Goal: Task Accomplishment & Management: Use online tool/utility

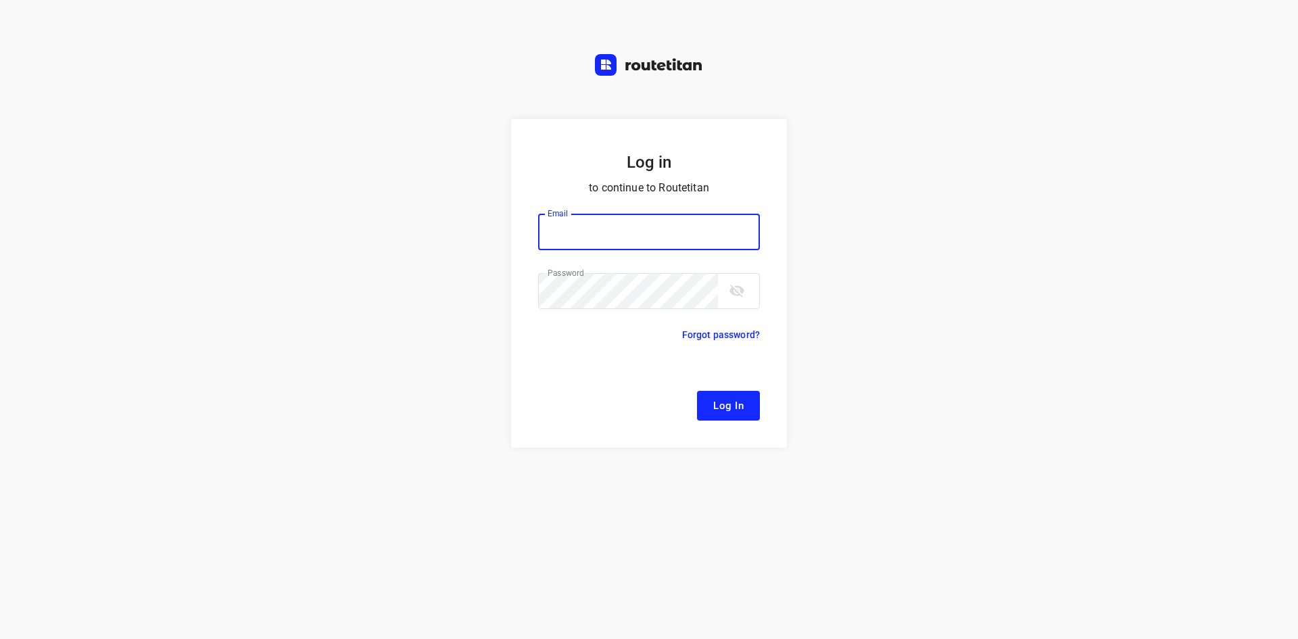
type input "[EMAIL_ADDRESS][DOMAIN_NAME]"
click at [738, 412] on span "Log In" at bounding box center [728, 406] width 30 height 18
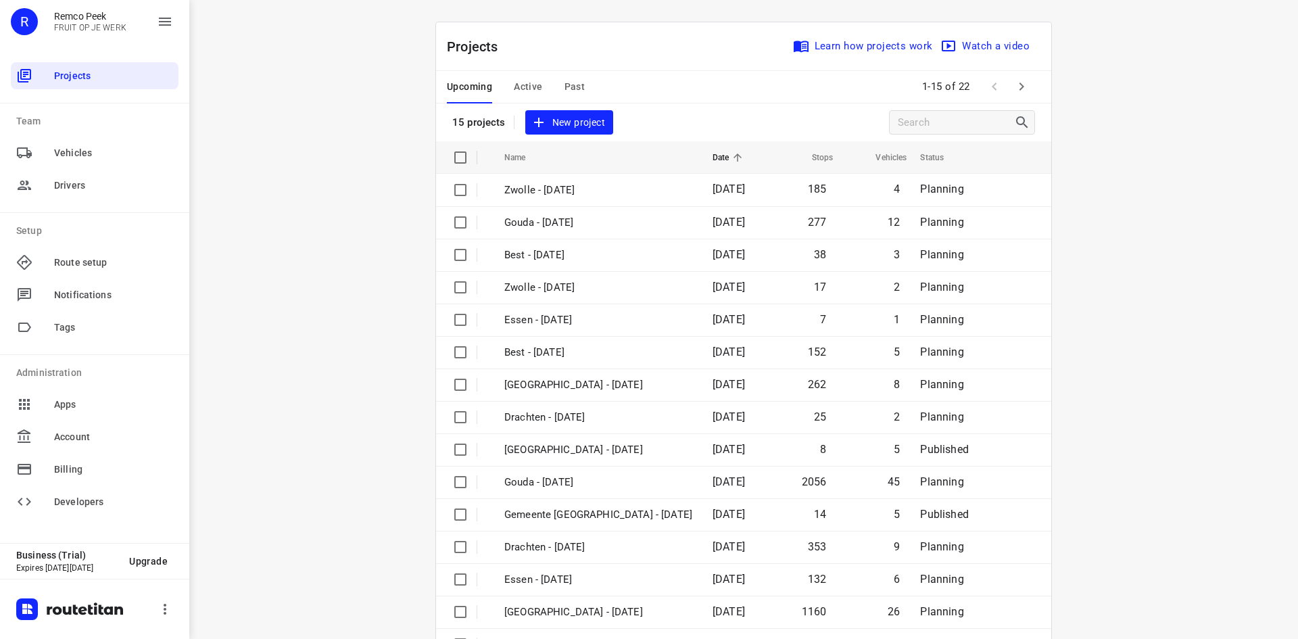
click at [523, 99] on button "Active" at bounding box center [528, 87] width 28 height 32
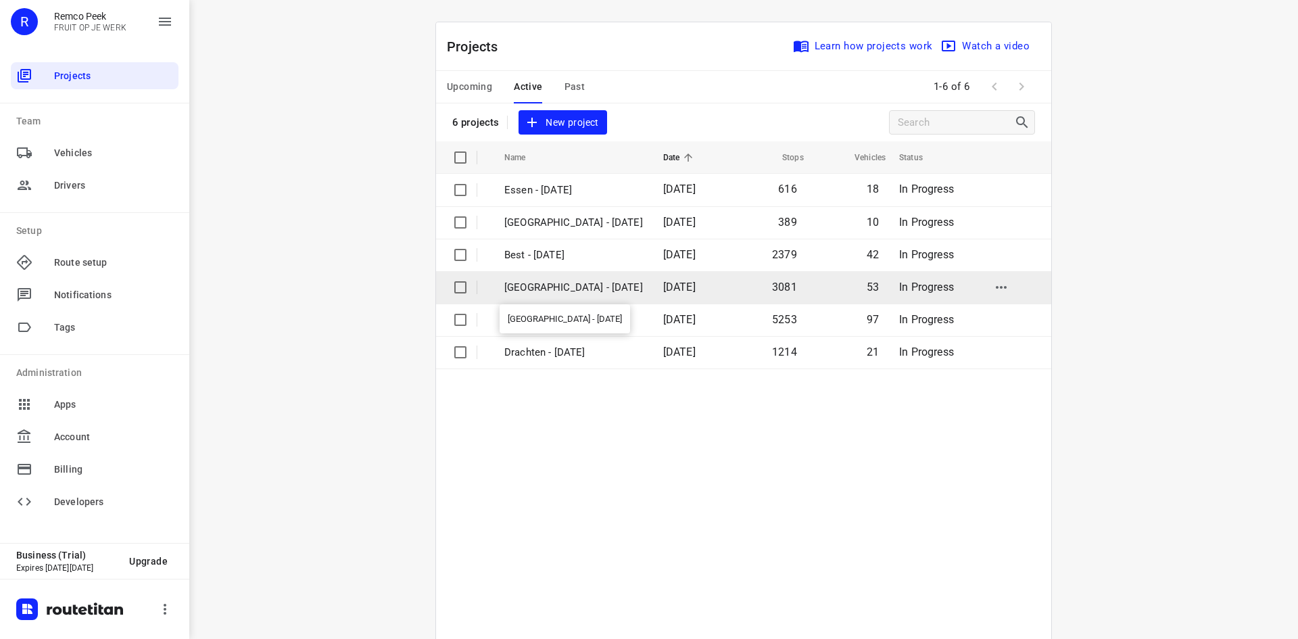
click at [559, 286] on p "[GEOGRAPHIC_DATA] - [DATE]" at bounding box center [573, 288] width 139 height 16
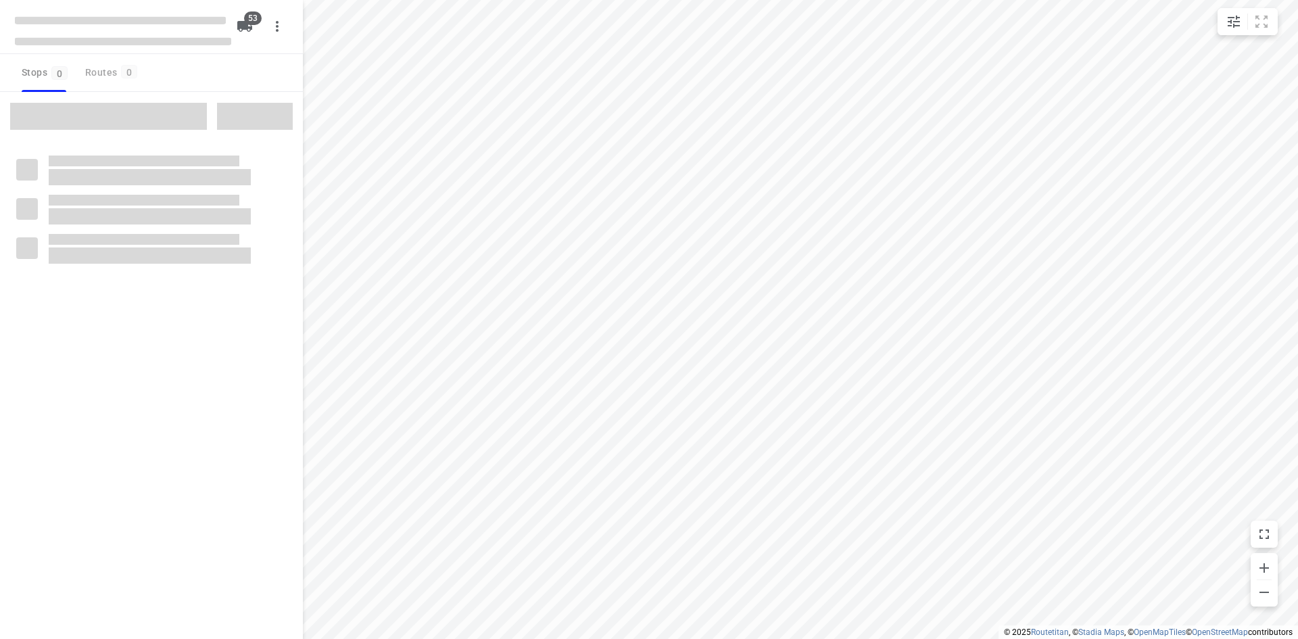
checkbox input "true"
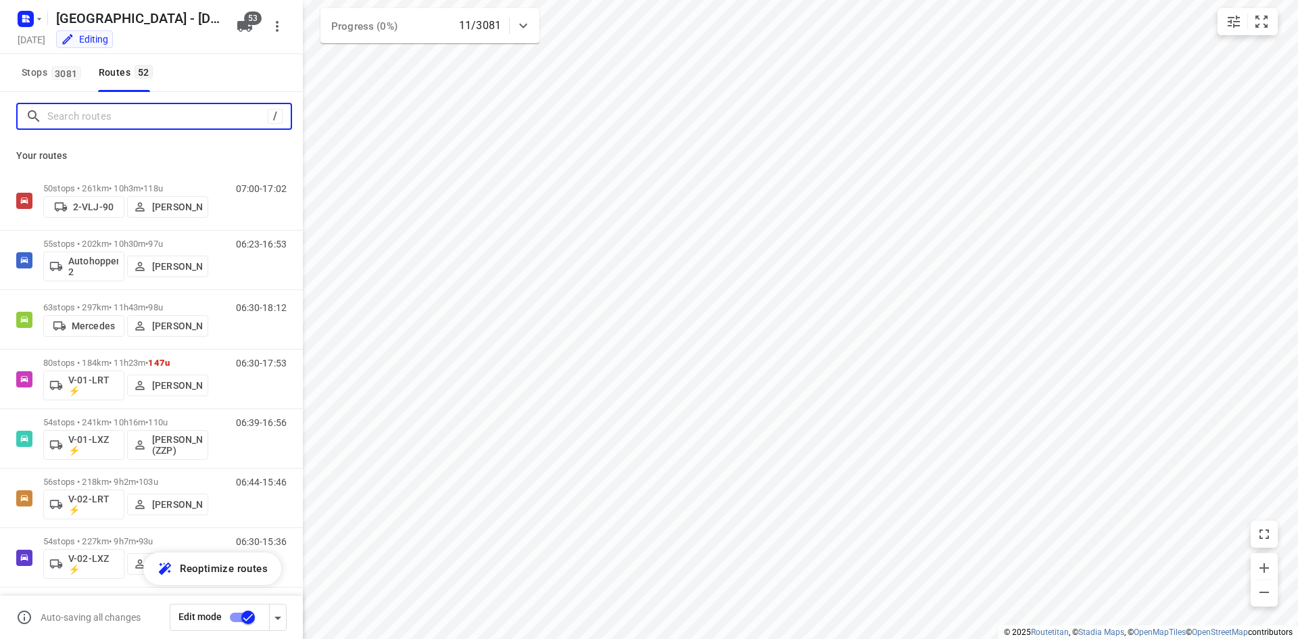
click at [206, 116] on input "Search routes" at bounding box center [157, 116] width 220 height 21
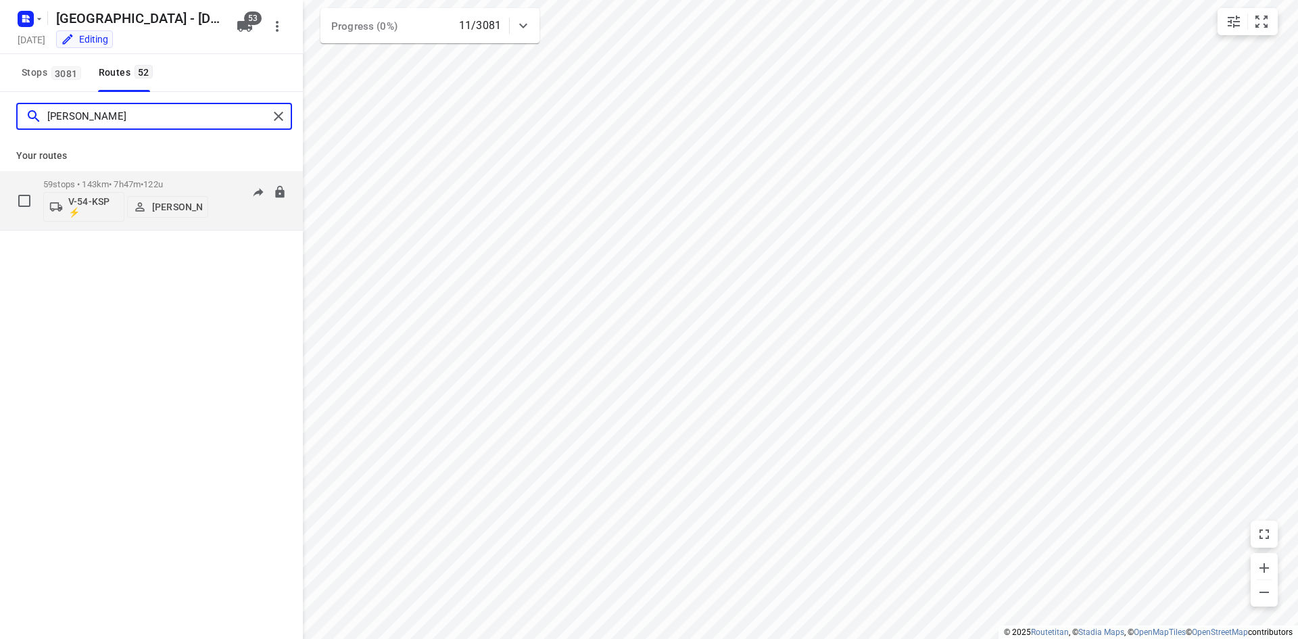
type input "[PERSON_NAME]"
click at [173, 201] on p "[PERSON_NAME]" at bounding box center [177, 206] width 50 height 11
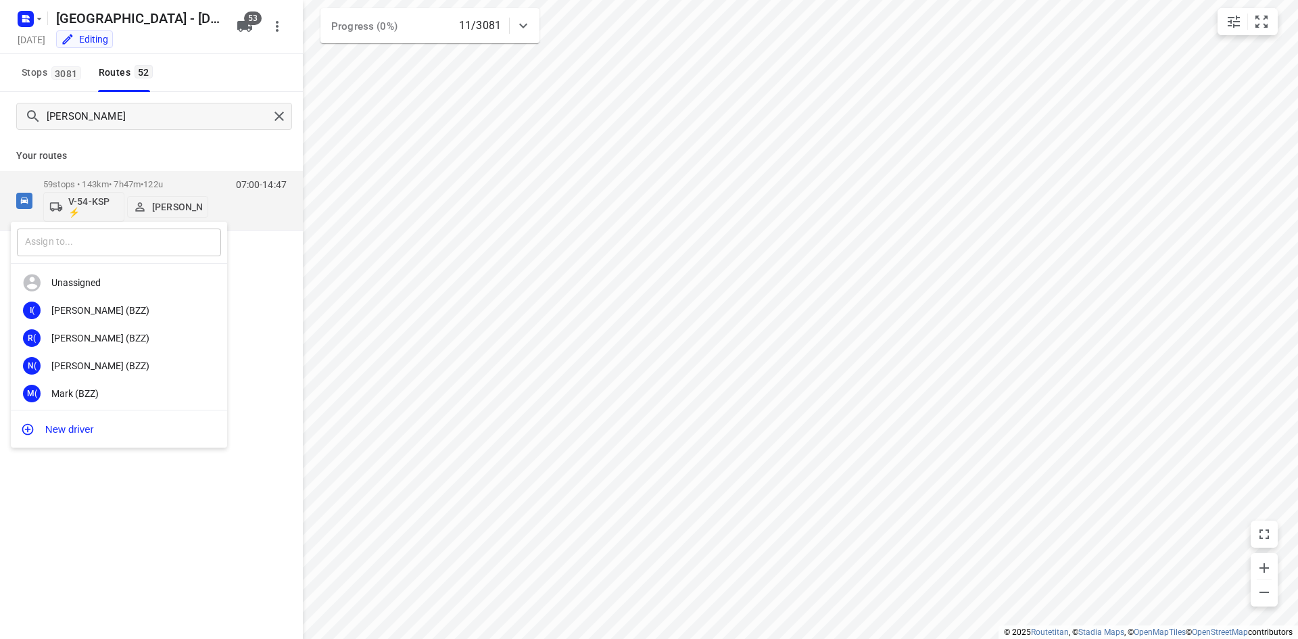
click at [154, 244] on input "text" at bounding box center [119, 243] width 204 height 28
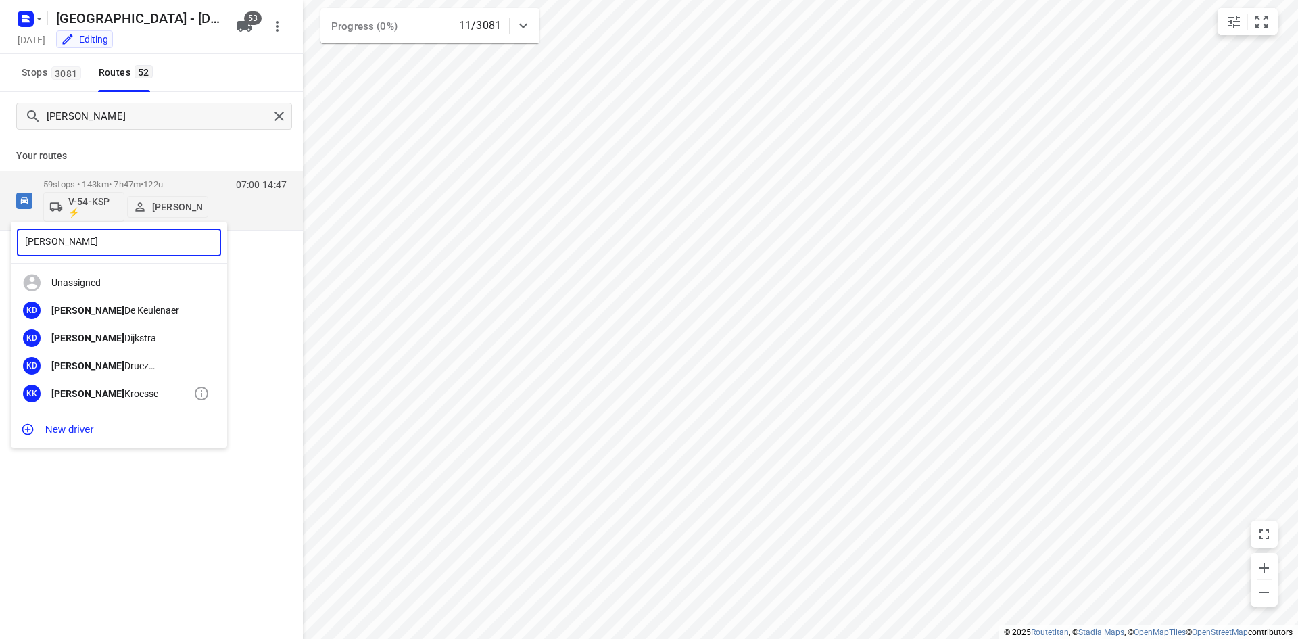
type input "[PERSON_NAME]"
click at [112, 396] on div "[PERSON_NAME]" at bounding box center [122, 393] width 142 height 11
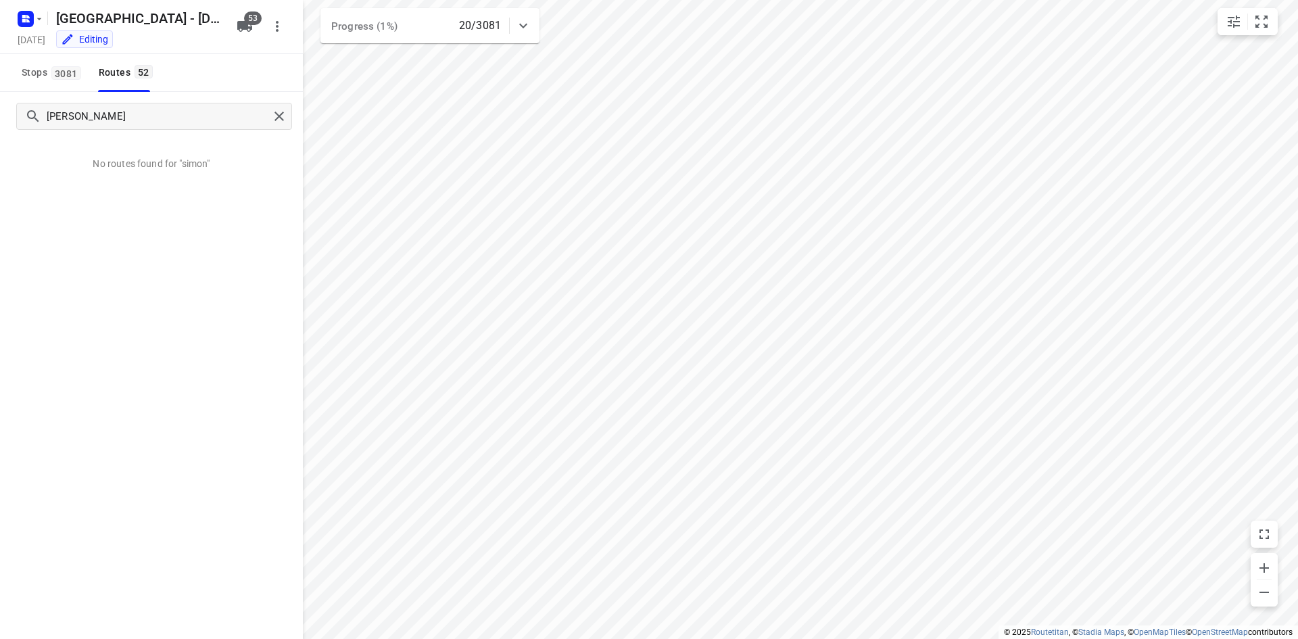
click at [533, 25] on div at bounding box center [523, 25] width 27 height 27
click at [532, 25] on div at bounding box center [523, 31] width 27 height 27
